Goal: Obtain resource: Obtain resource

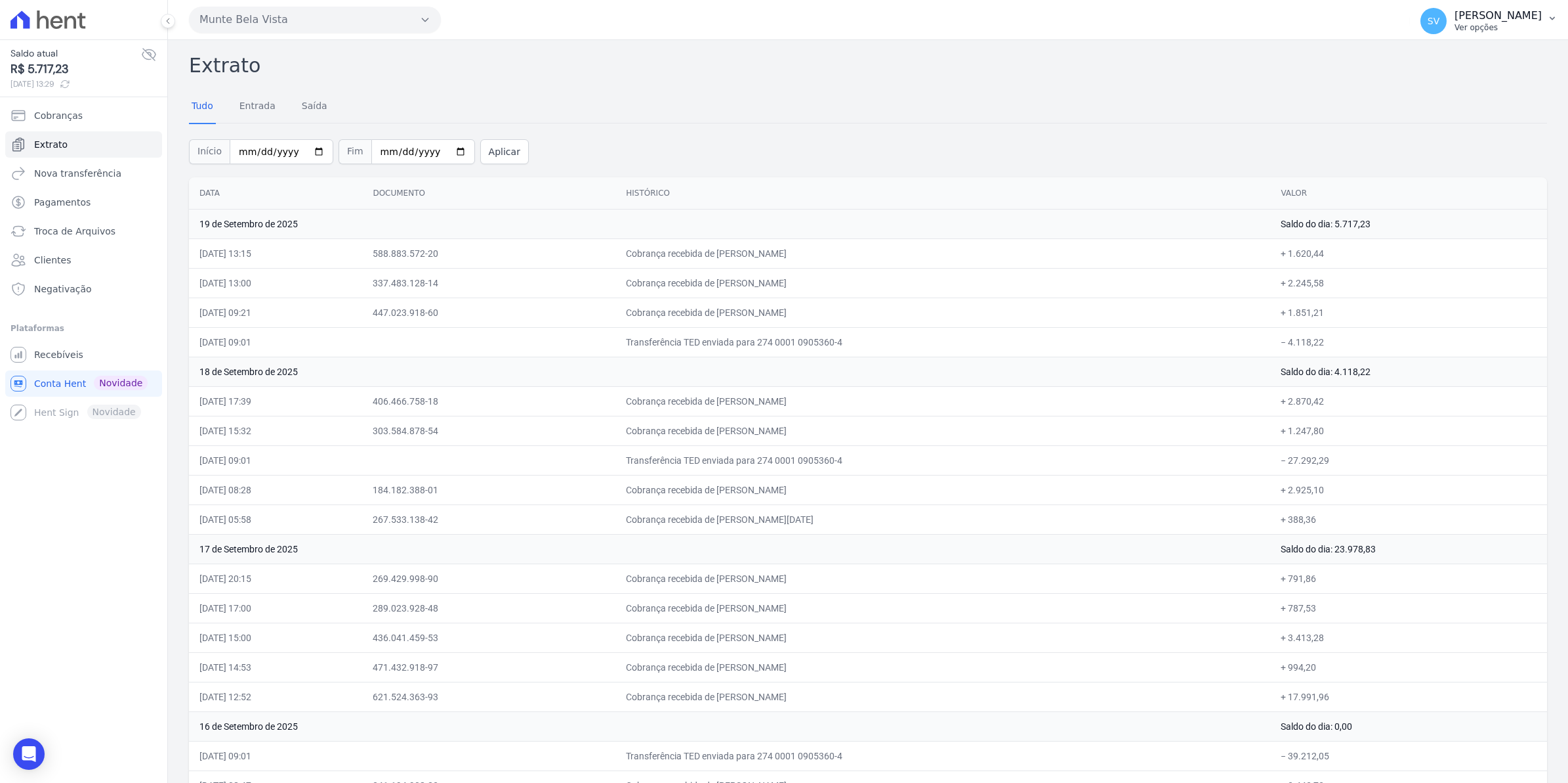
click at [1446, 28] on span "SV" at bounding box center [1434, 21] width 27 height 27
click at [71, 347] on link "Recebíveis" at bounding box center [83, 354] width 157 height 27
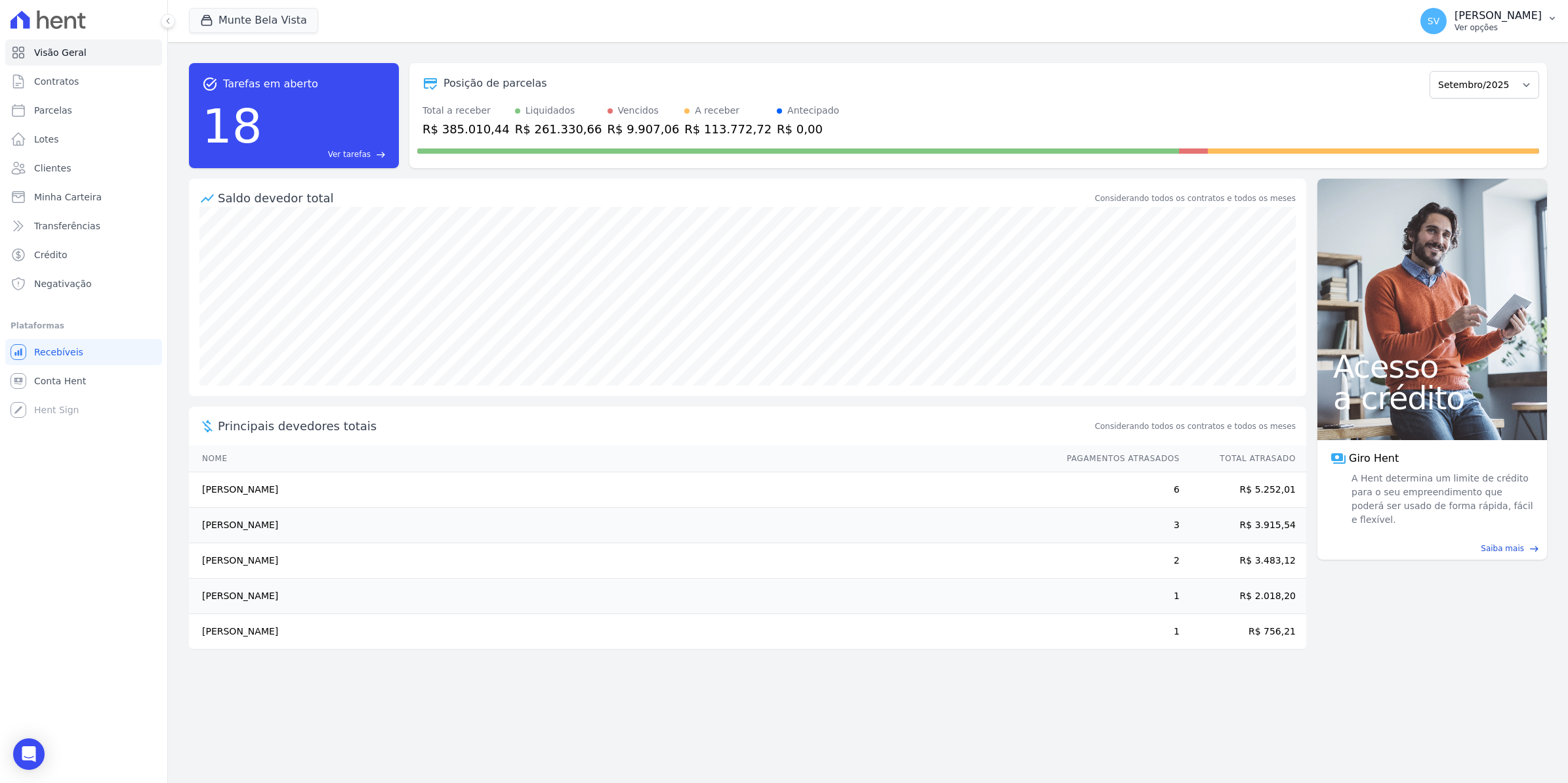
click at [1444, 28] on span "SV" at bounding box center [1434, 21] width 27 height 27
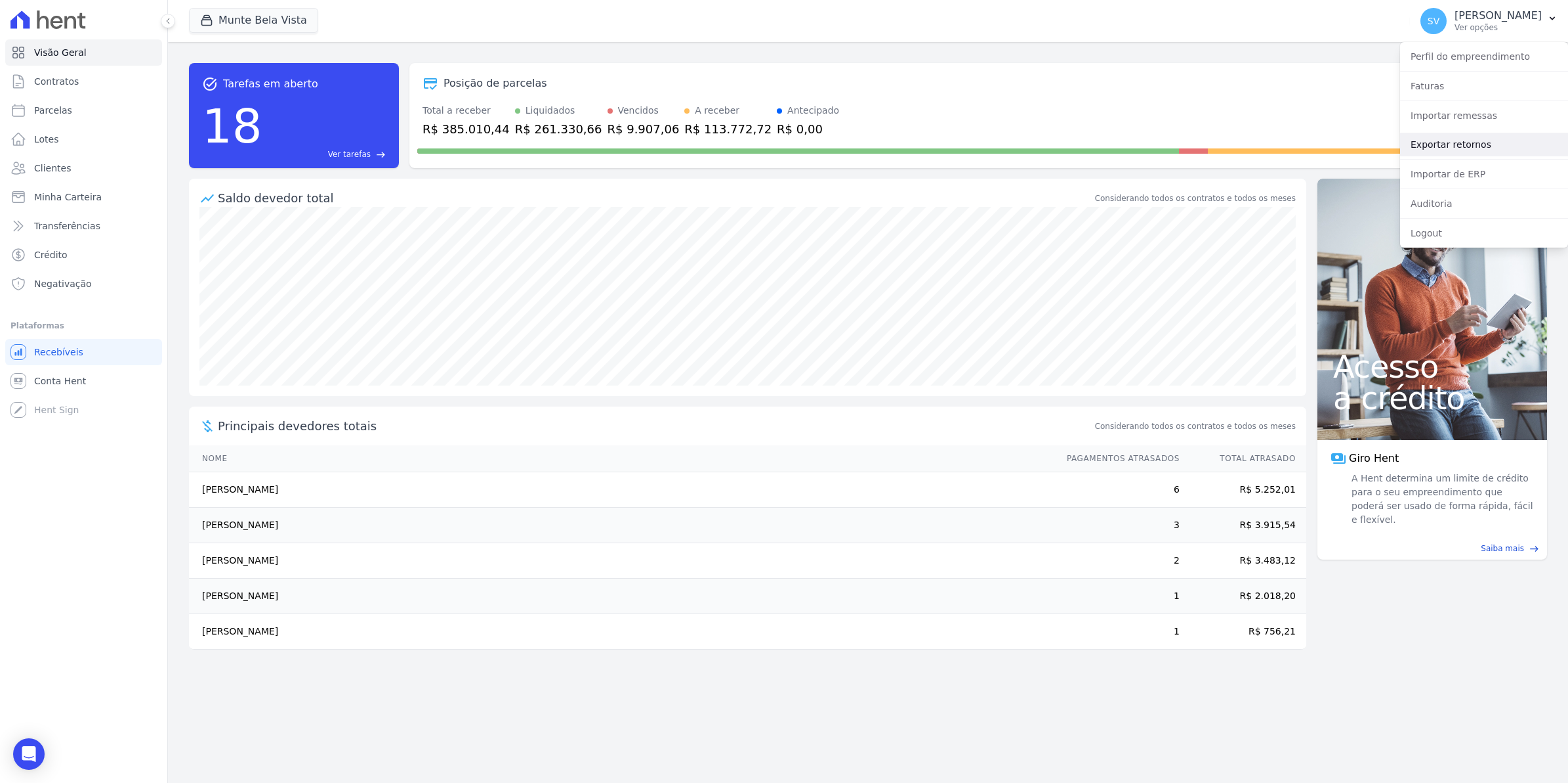
click at [1448, 138] on link "Exportar retornos" at bounding box center [1484, 144] width 168 height 24
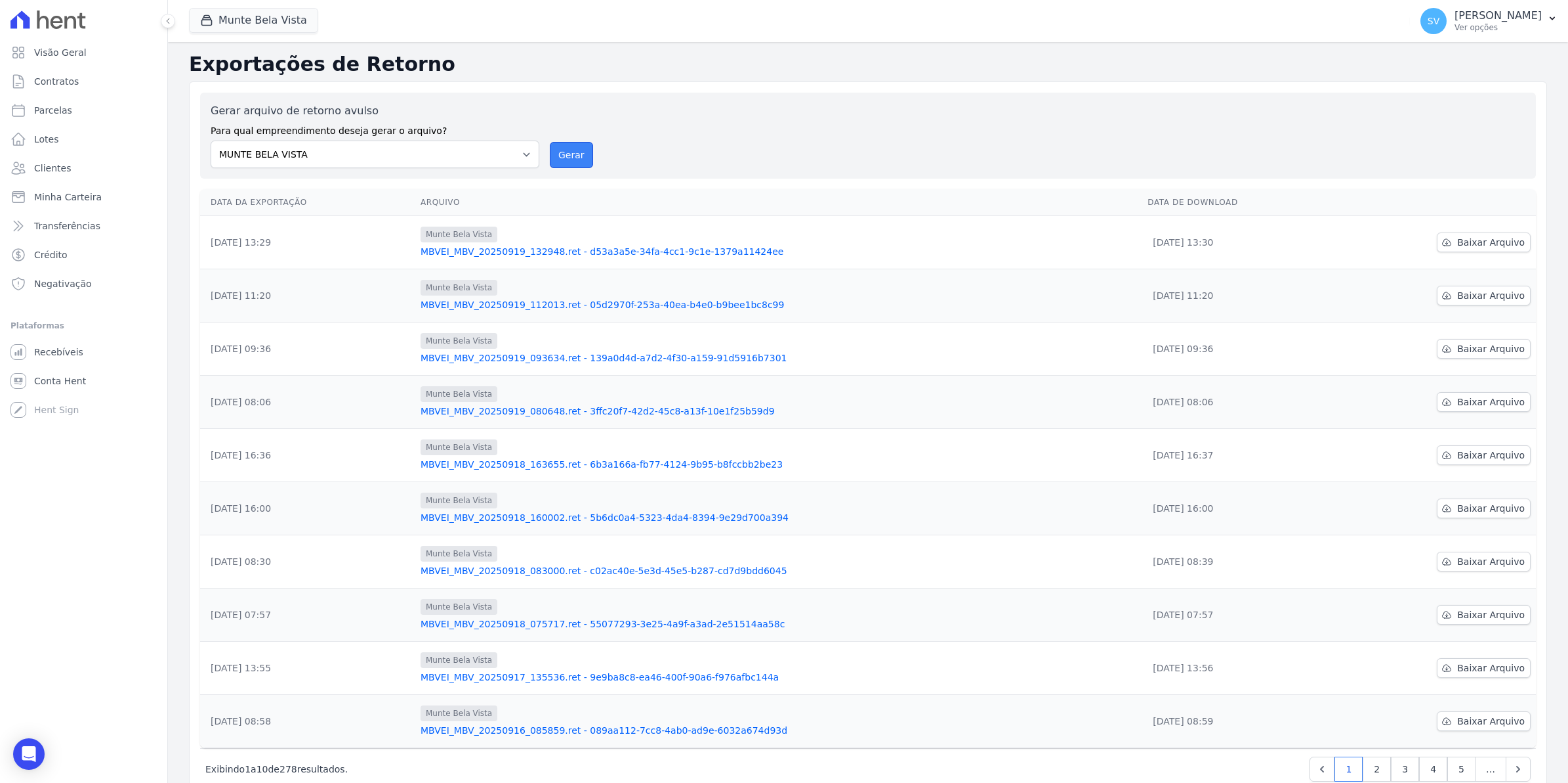
click at [565, 155] on button "Gerar" at bounding box center [572, 154] width 43 height 27
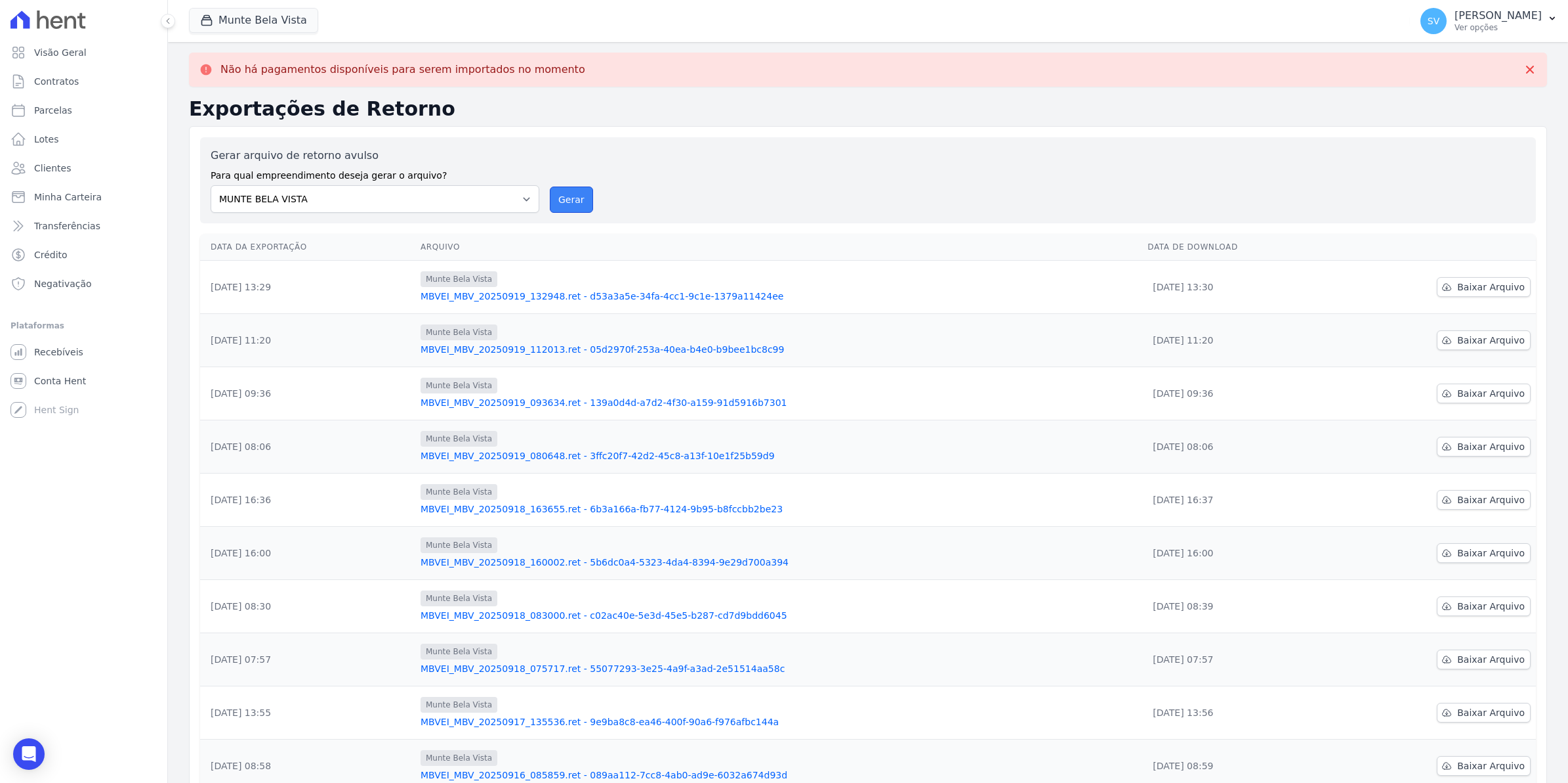
click at [574, 192] on button "Gerar" at bounding box center [572, 200] width 43 height 27
